Goal: Information Seeking & Learning: Learn about a topic

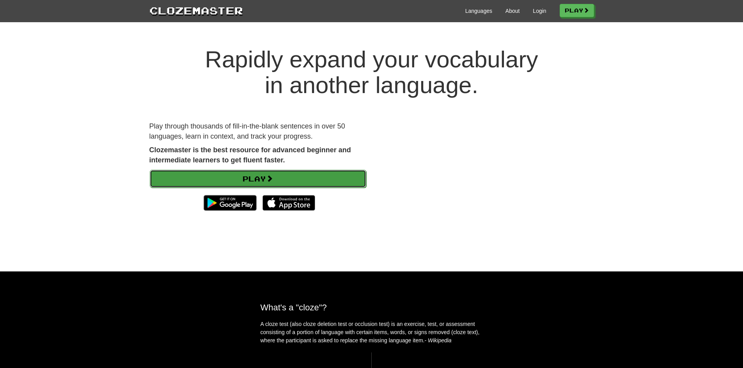
click at [311, 179] on link "Play" at bounding box center [258, 179] width 216 height 18
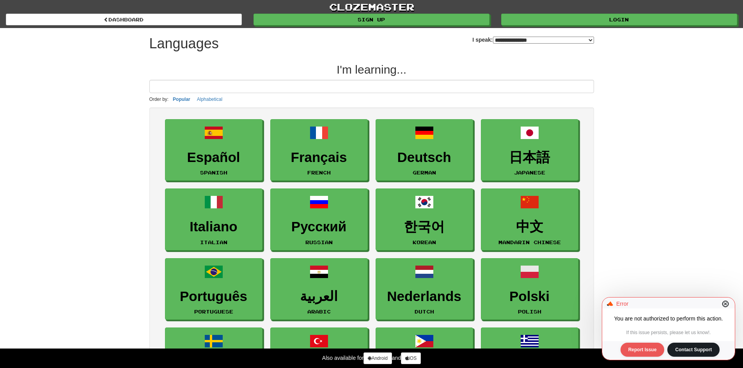
select select "*******"
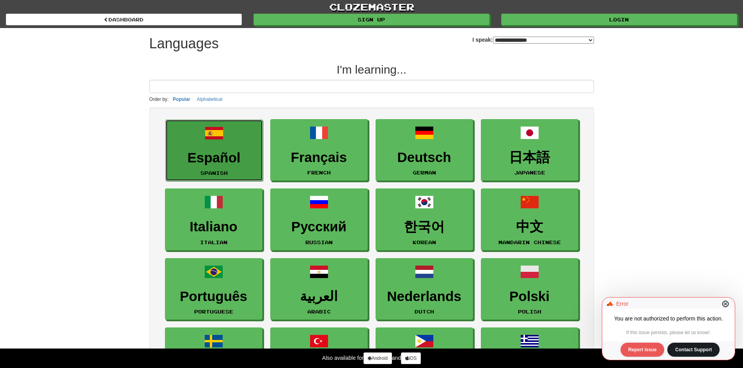
click at [244, 164] on h3 "Español" at bounding box center [214, 158] width 89 height 15
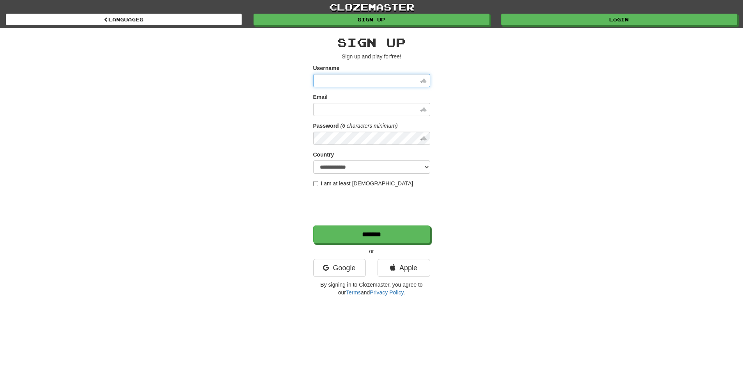
click at [360, 81] on input "Username" at bounding box center [371, 80] width 117 height 13
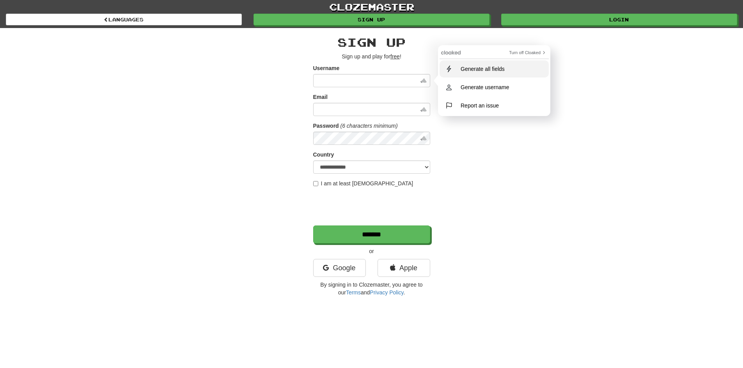
click at [497, 69] on div "Generate all fields" at bounding box center [482, 69] width 53 height 6
type input "**********"
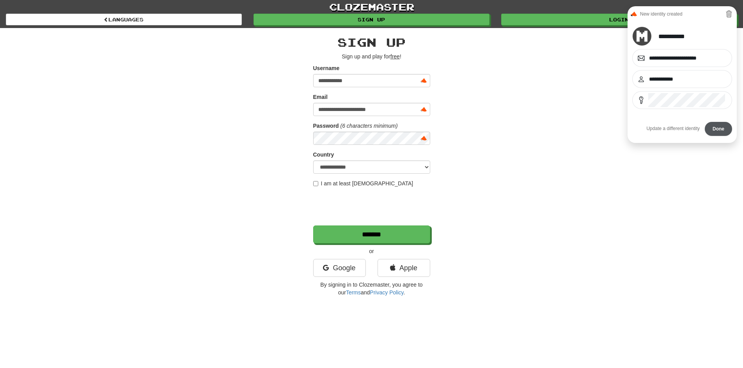
click at [719, 131] on button "Done" at bounding box center [718, 129] width 27 height 14
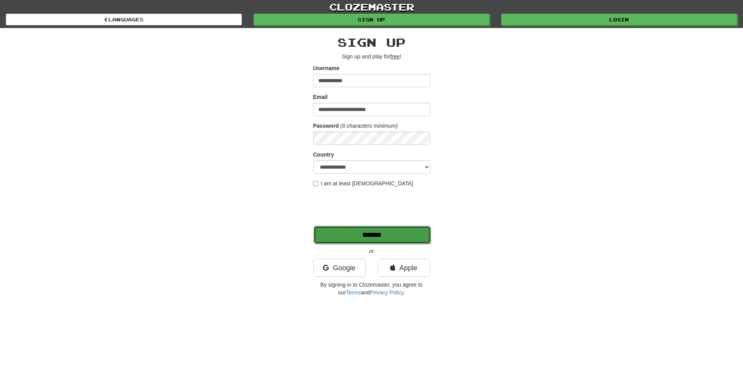
click at [370, 232] on input "*******" at bounding box center [371, 235] width 117 height 18
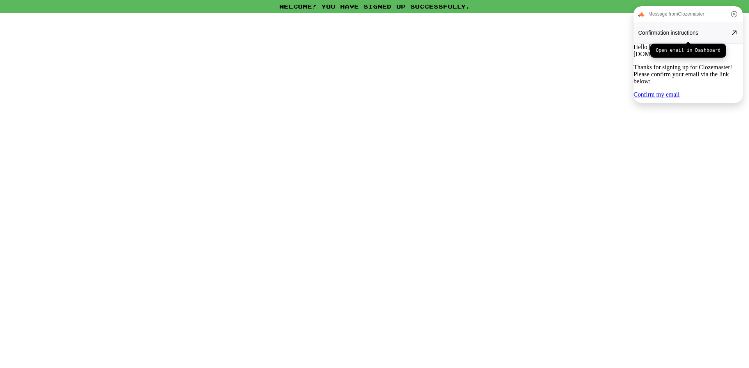
click at [732, 34] on icon at bounding box center [733, 32] width 5 height 5
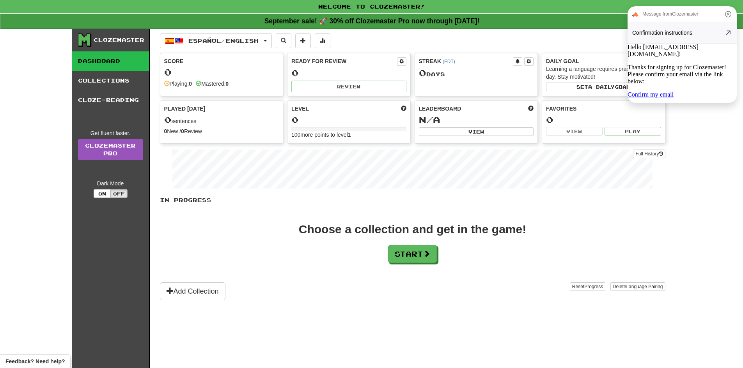
drag, startPoint x: 724, startPoint y: 16, endPoint x: 720, endPoint y: 23, distance: 8.4
click at [724, 16] on icon at bounding box center [727, 13] width 9 height 9
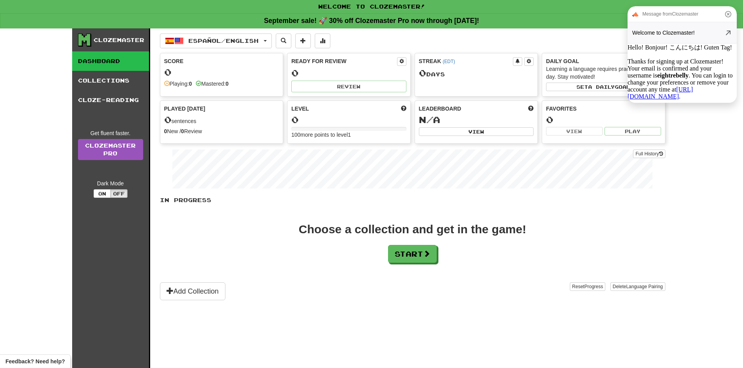
click at [729, 15] on icon at bounding box center [728, 14] width 6 height 6
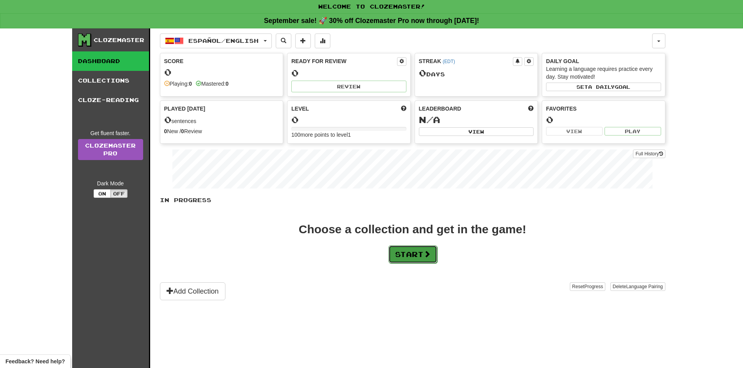
click at [409, 255] on button "Start" at bounding box center [412, 255] width 49 height 18
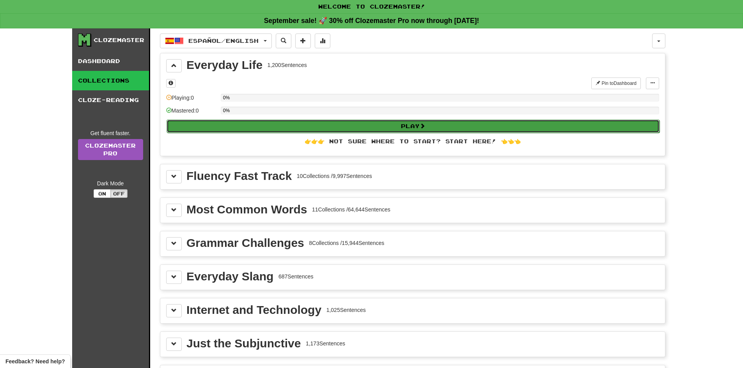
click at [395, 128] on button "Play" at bounding box center [412, 126] width 493 height 13
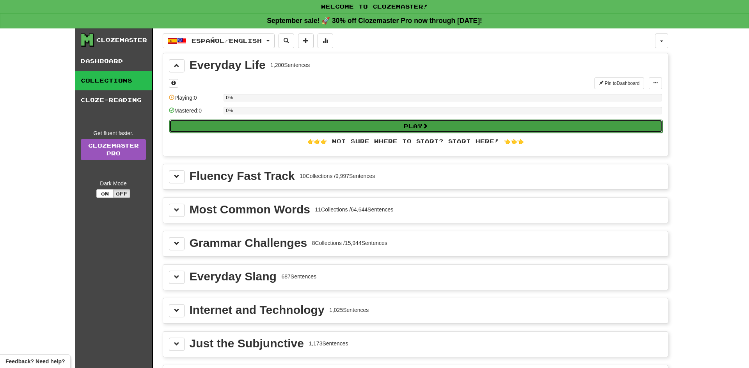
select select "**"
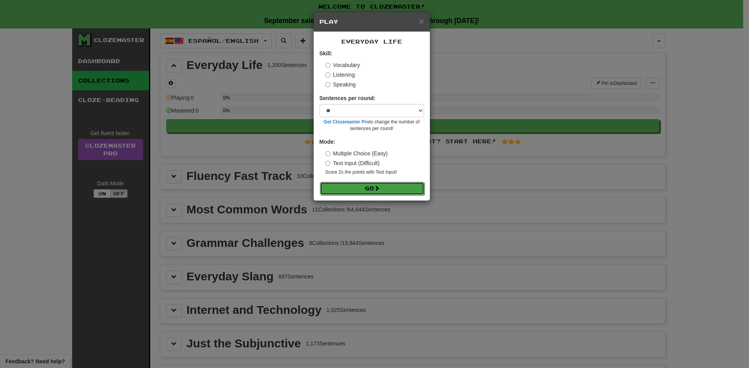
click at [379, 188] on span at bounding box center [376, 188] width 5 height 5
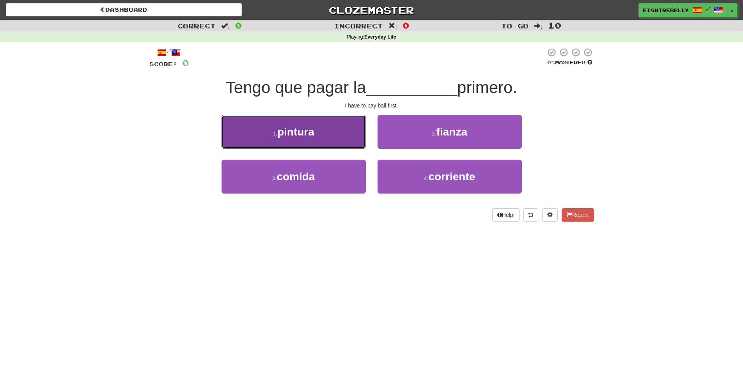
click at [347, 142] on button "1 . pintura" at bounding box center [293, 132] width 144 height 34
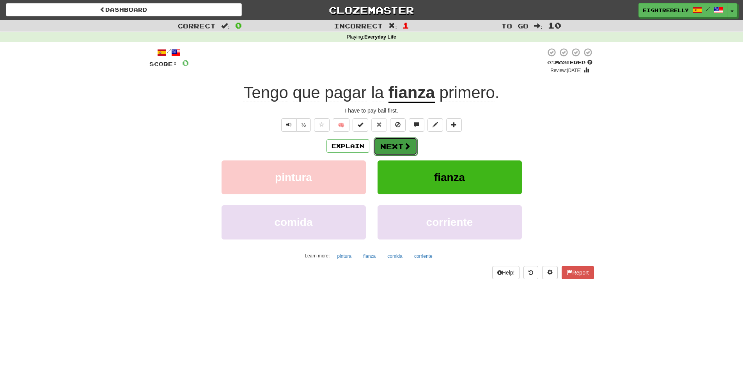
click at [405, 147] on span at bounding box center [407, 146] width 7 height 7
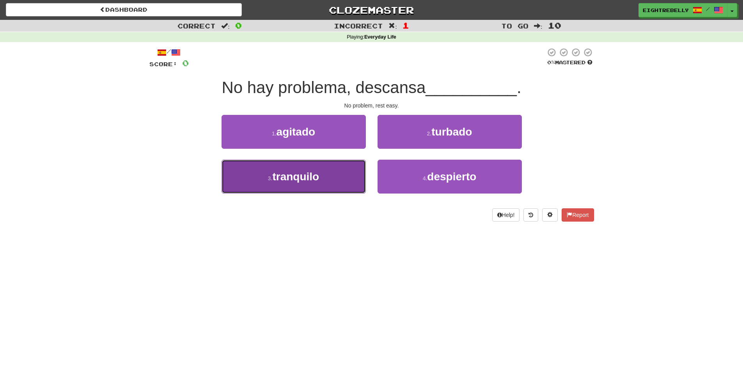
click at [330, 170] on button "3 . tranquilo" at bounding box center [293, 177] width 144 height 34
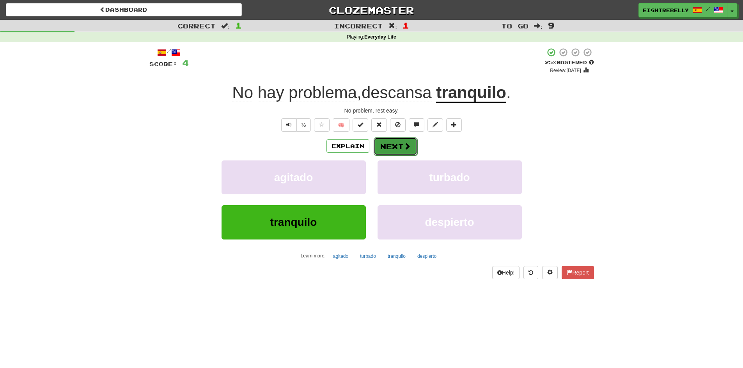
click at [404, 146] on span at bounding box center [407, 146] width 7 height 7
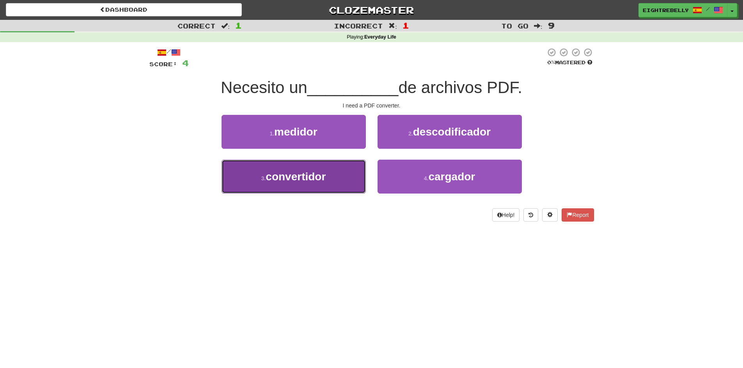
click at [327, 167] on button "3 . convertidor" at bounding box center [293, 177] width 144 height 34
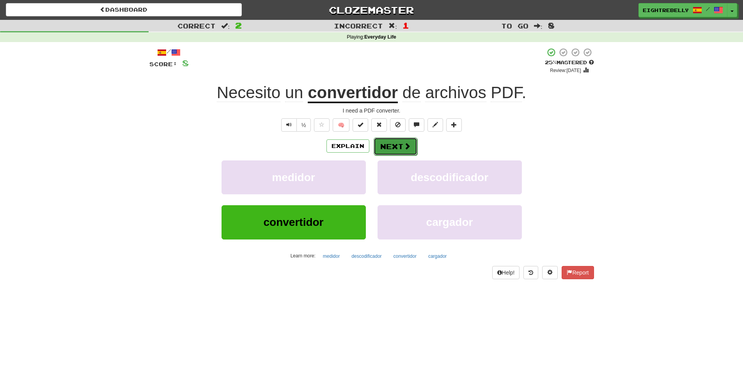
click at [396, 145] on button "Next" at bounding box center [396, 147] width 44 height 18
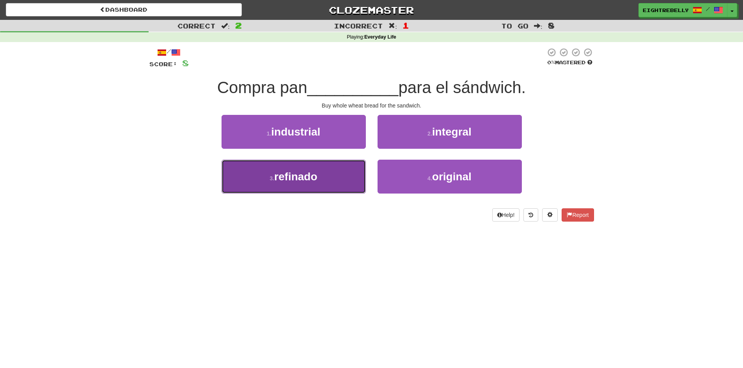
click at [326, 185] on button "3 . refinado" at bounding box center [293, 177] width 144 height 34
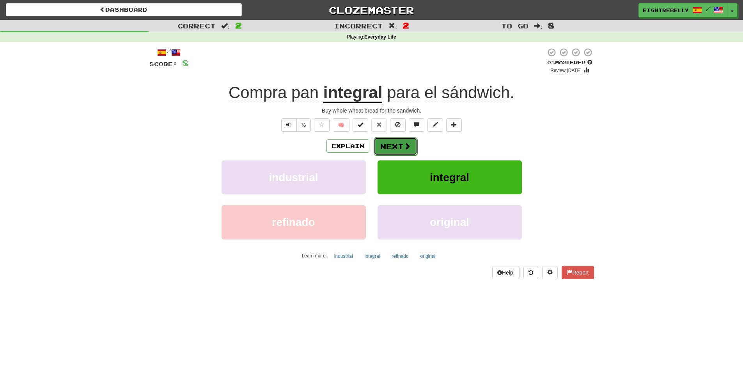
click at [404, 145] on span at bounding box center [407, 146] width 7 height 7
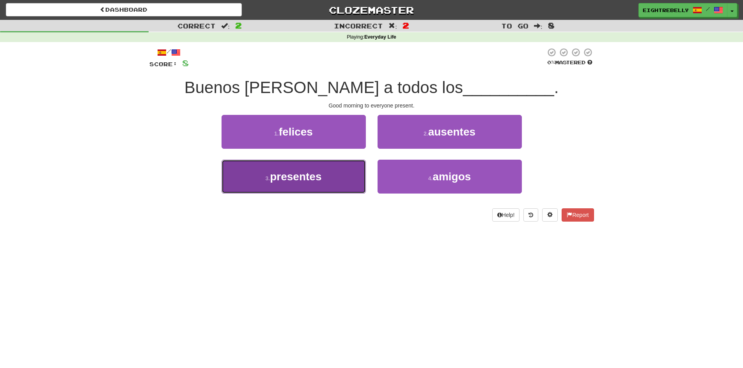
click at [330, 181] on button "3 . presentes" at bounding box center [293, 177] width 144 height 34
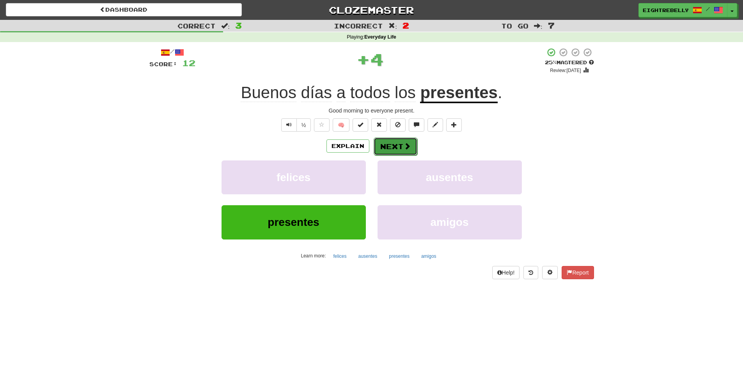
click at [400, 145] on button "Next" at bounding box center [396, 147] width 44 height 18
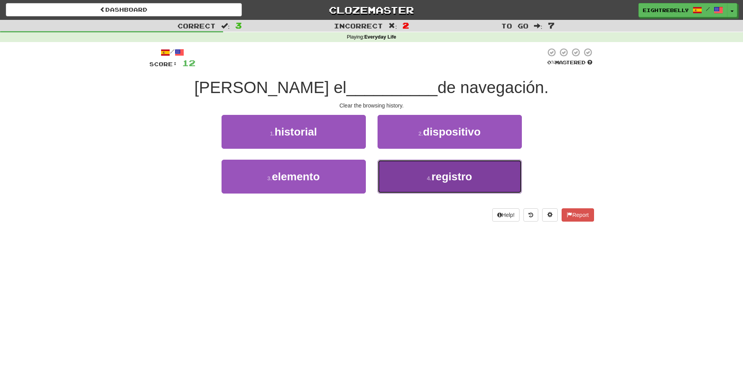
click at [418, 179] on button "4 . registro" at bounding box center [449, 177] width 144 height 34
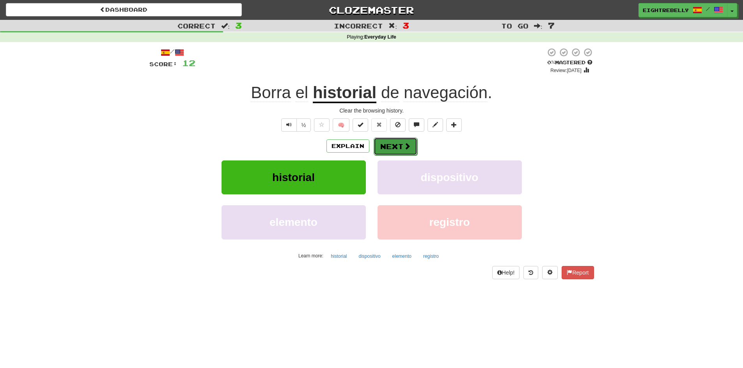
click at [402, 146] on button "Next" at bounding box center [396, 147] width 44 height 18
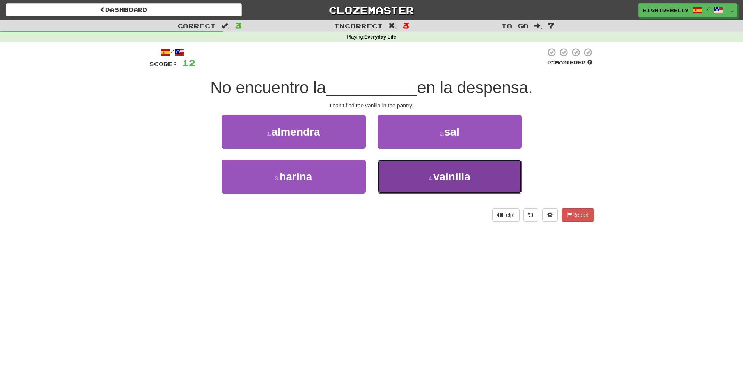
click at [459, 173] on span "vainilla" at bounding box center [451, 177] width 37 height 12
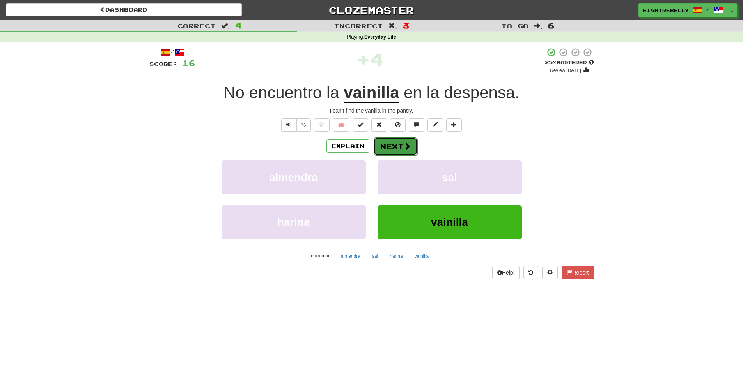
click at [394, 146] on button "Next" at bounding box center [396, 147] width 44 height 18
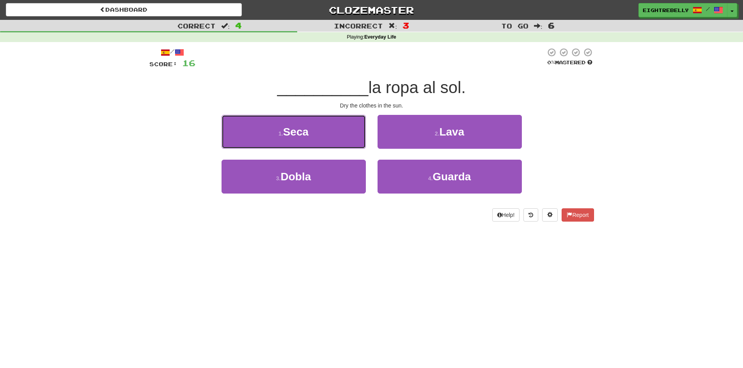
click at [314, 136] on button "1 . Seca" at bounding box center [293, 132] width 144 height 34
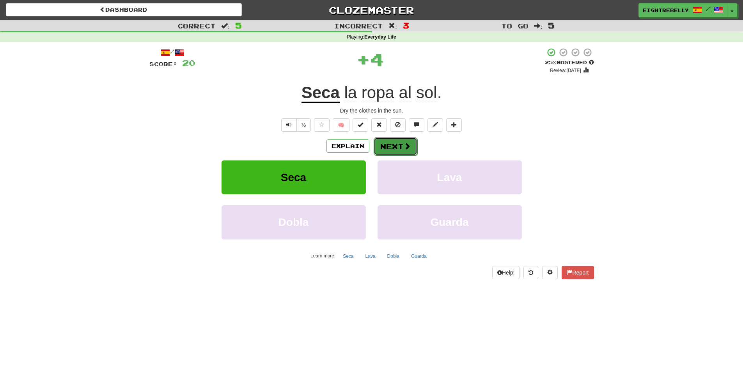
click at [399, 145] on button "Next" at bounding box center [396, 147] width 44 height 18
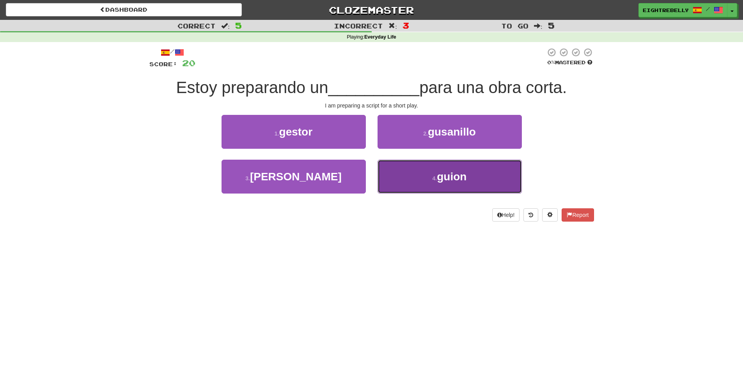
click at [462, 175] on span "guion" at bounding box center [452, 177] width 30 height 12
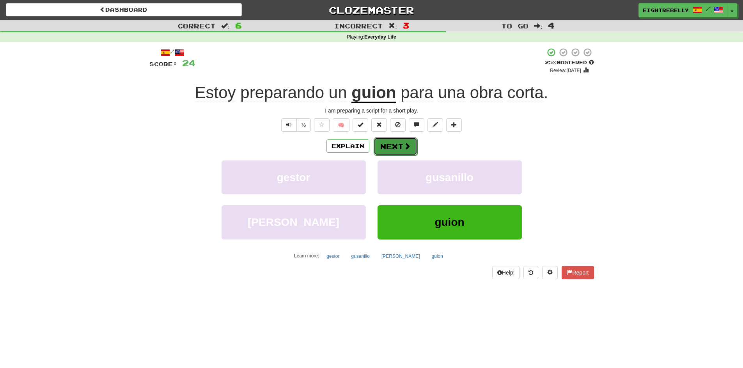
click at [404, 147] on span at bounding box center [407, 146] width 7 height 7
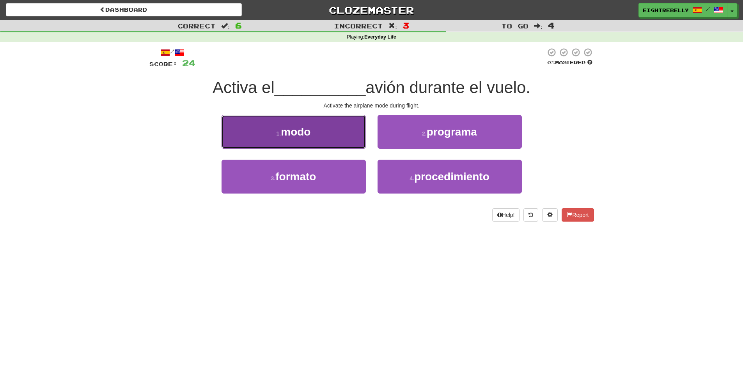
click at [336, 135] on button "1 . modo" at bounding box center [293, 132] width 144 height 34
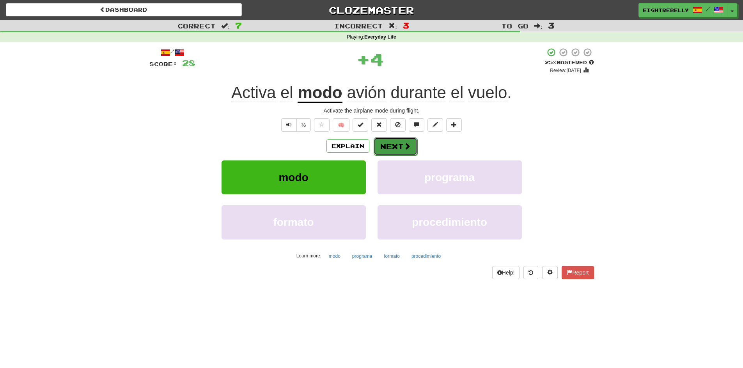
click at [402, 149] on button "Next" at bounding box center [396, 147] width 44 height 18
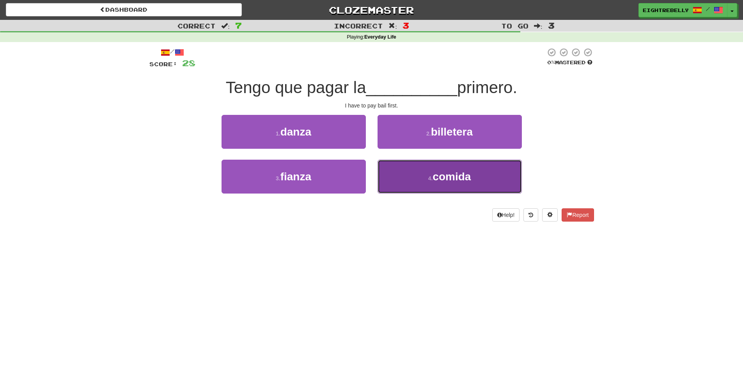
click at [447, 176] on span "comida" at bounding box center [451, 177] width 38 height 12
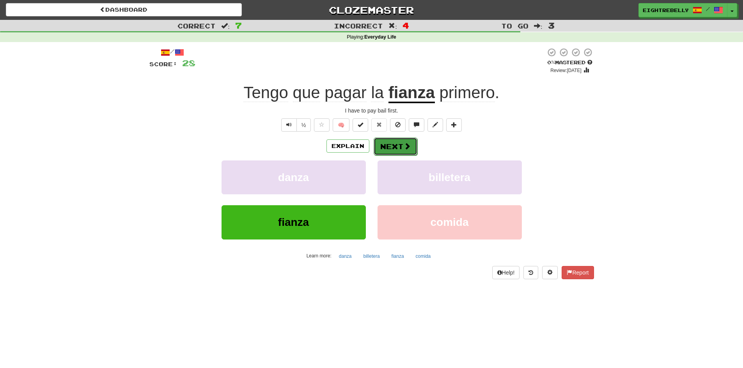
click at [395, 149] on button "Next" at bounding box center [396, 147] width 44 height 18
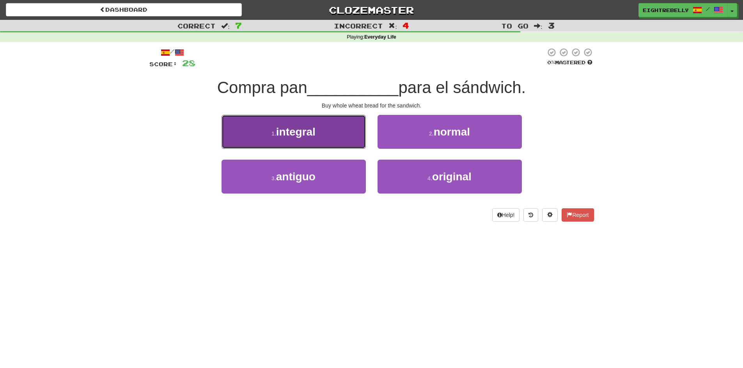
click at [343, 132] on button "1 . integral" at bounding box center [293, 132] width 144 height 34
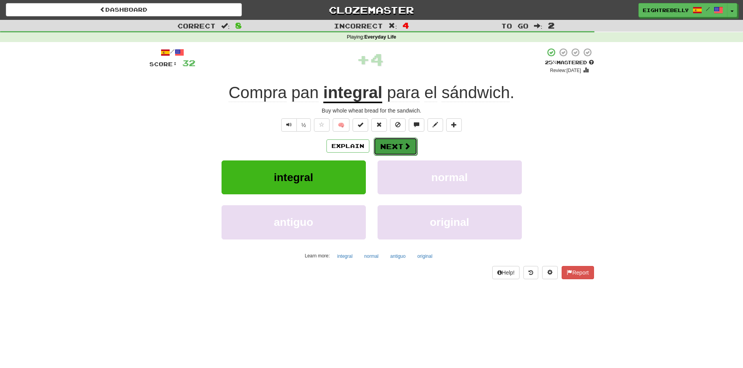
click at [390, 147] on button "Next" at bounding box center [396, 147] width 44 height 18
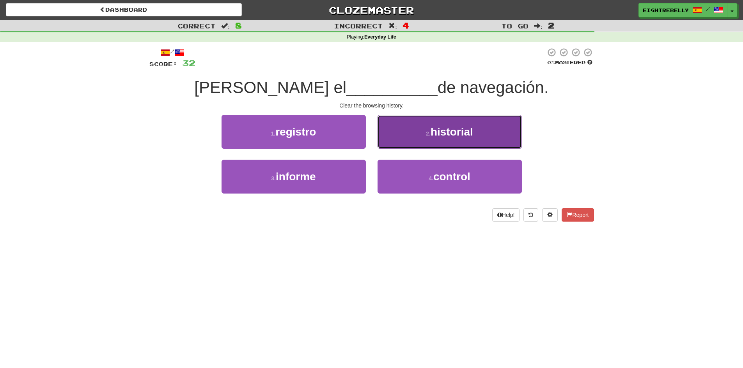
click at [418, 141] on button "2 . historial" at bounding box center [449, 132] width 144 height 34
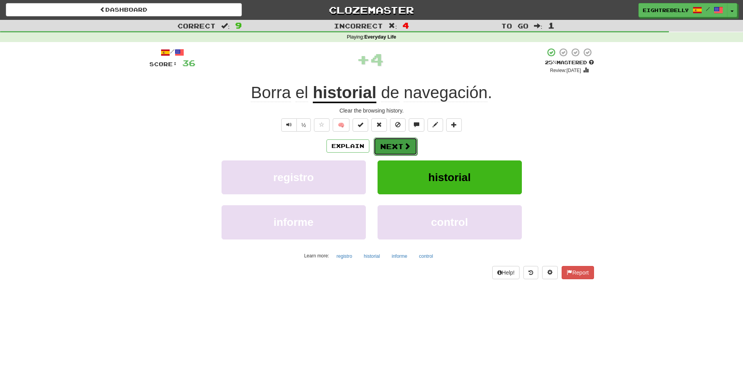
click at [388, 144] on button "Next" at bounding box center [396, 147] width 44 height 18
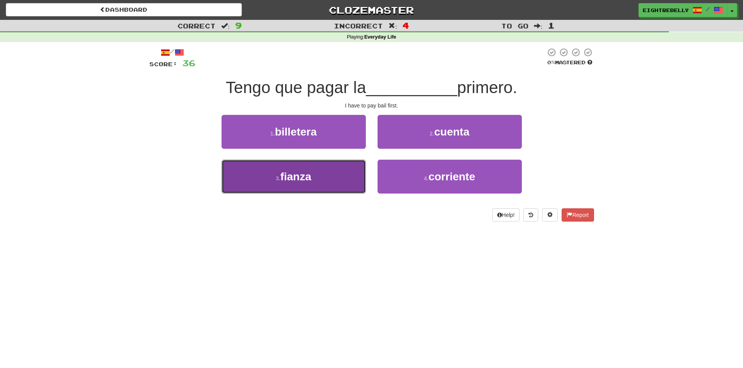
click at [345, 172] on button "3 . fianza" at bounding box center [293, 177] width 144 height 34
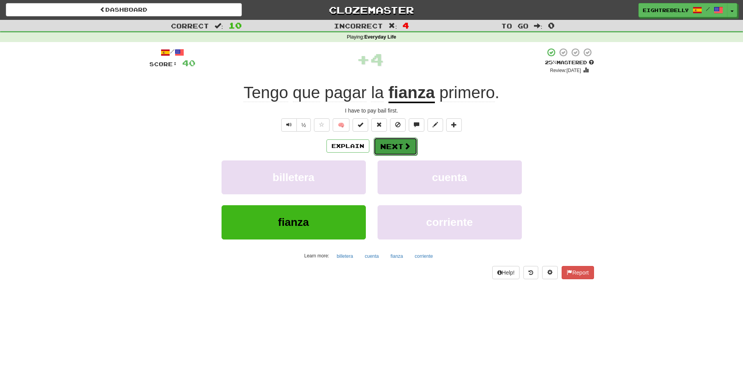
click at [410, 146] on button "Next" at bounding box center [396, 147] width 44 height 18
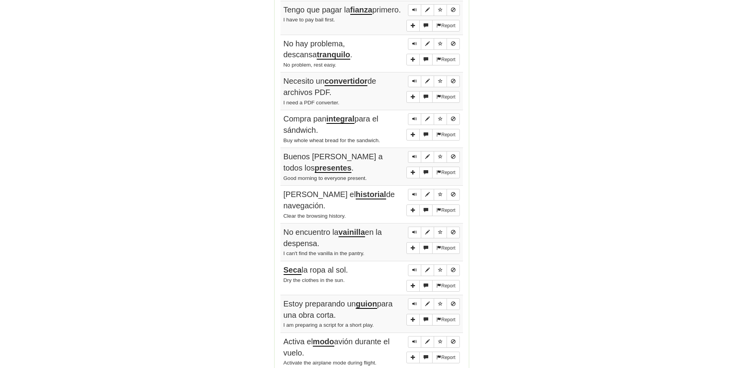
scroll to position [312, 0]
